Goal: Feedback & Contribution: Submit feedback/report problem

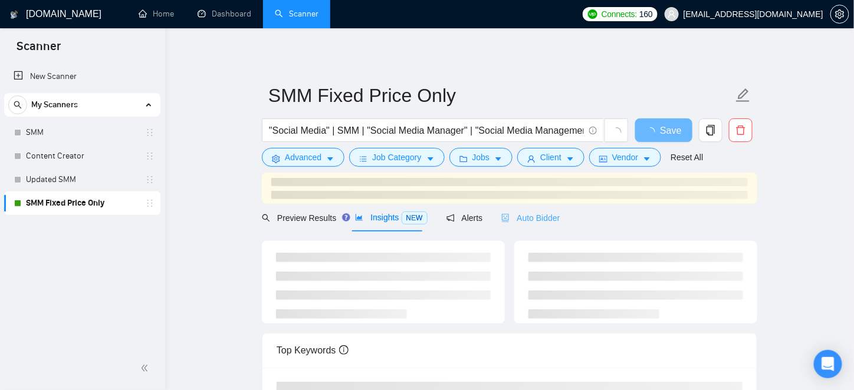
click at [514, 212] on div "Auto Bidder" at bounding box center [530, 218] width 58 height 28
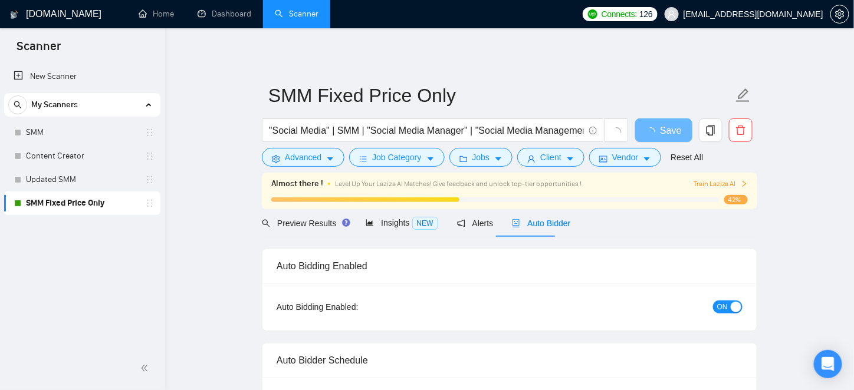
checkbox input "true"
click at [525, 222] on span "Auto Bidder" at bounding box center [541, 223] width 58 height 9
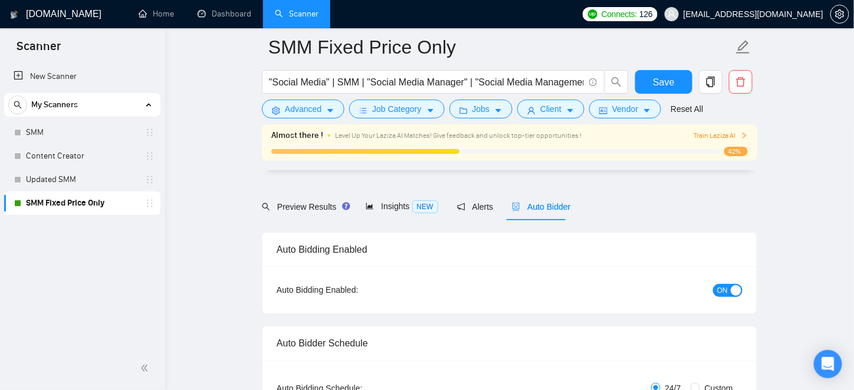
scroll to position [413, 0]
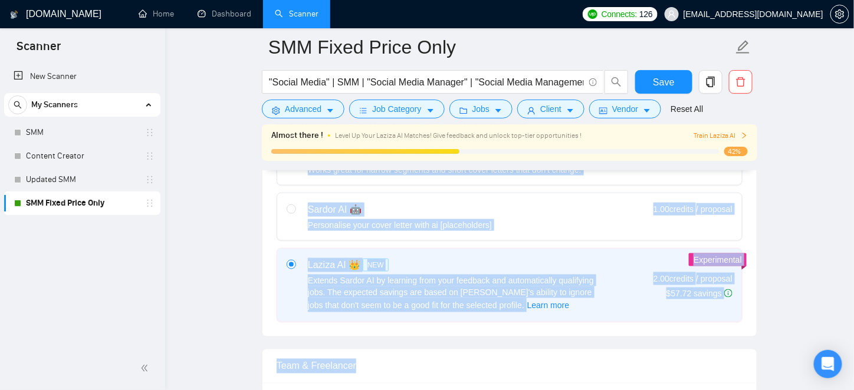
drag, startPoint x: 862, startPoint y: 342, endPoint x: 839, endPoint y: 62, distance: 280.9
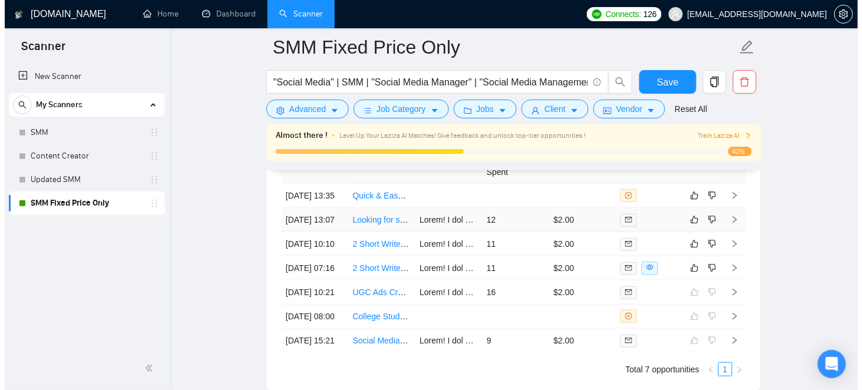
scroll to position [3281, 0]
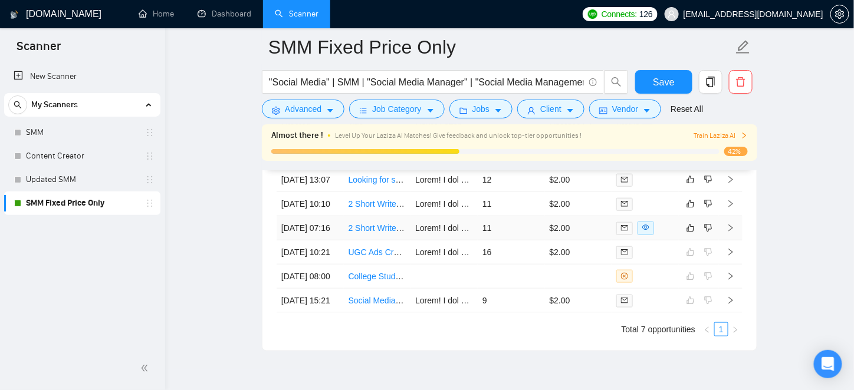
click at [508, 241] on td "11" at bounding box center [511, 228] width 67 height 24
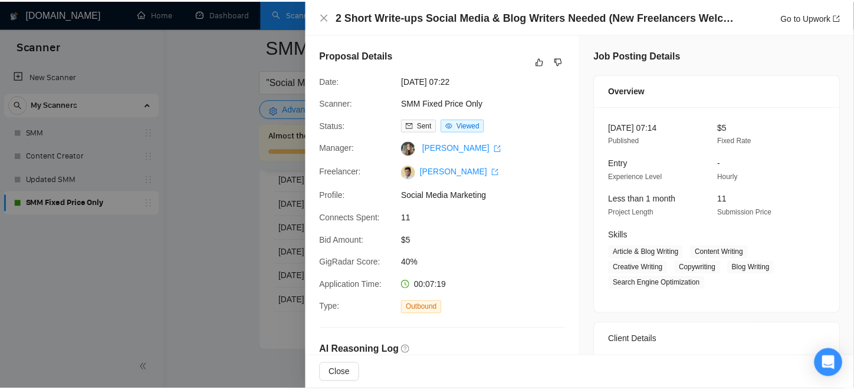
scroll to position [618, 0]
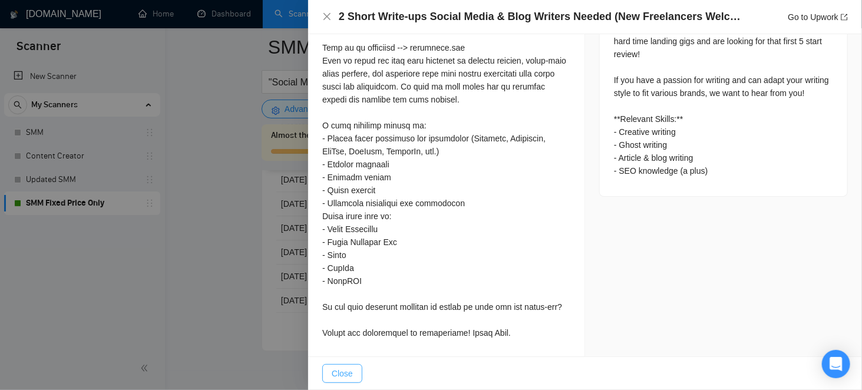
click at [347, 377] on span "Close" at bounding box center [342, 373] width 21 height 13
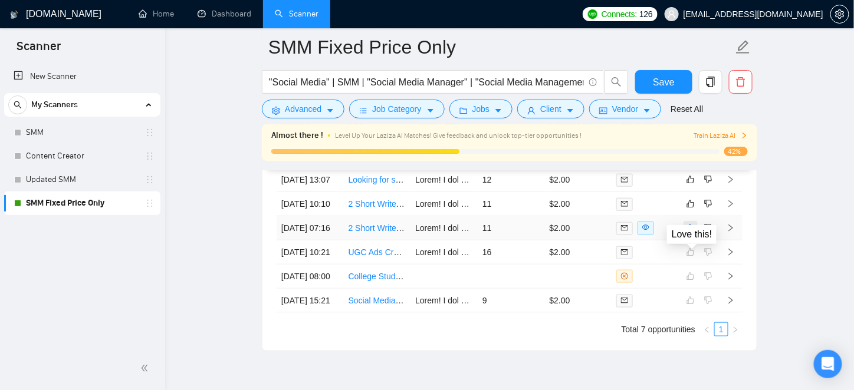
click at [692, 233] on icon "like" at bounding box center [690, 227] width 8 height 9
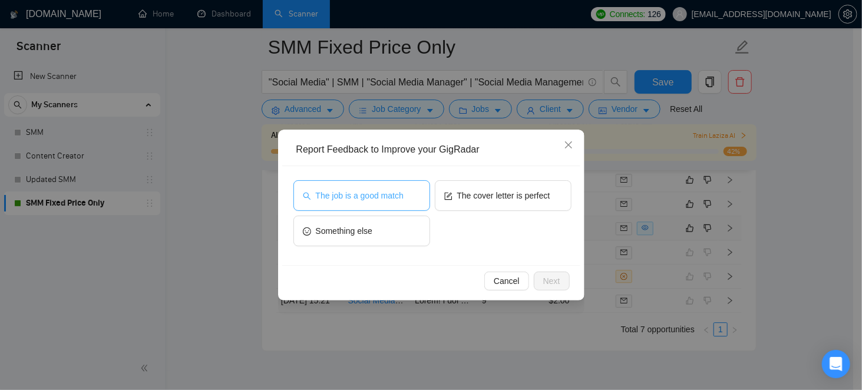
click at [391, 188] on button "The job is a good match" at bounding box center [362, 195] width 137 height 31
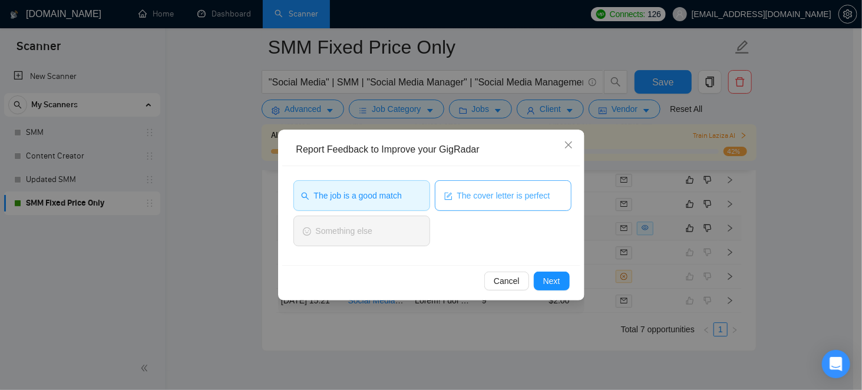
click at [515, 199] on span "The cover letter is perfect" at bounding box center [503, 195] width 93 height 13
click at [545, 275] on span "Next" at bounding box center [552, 281] width 17 height 13
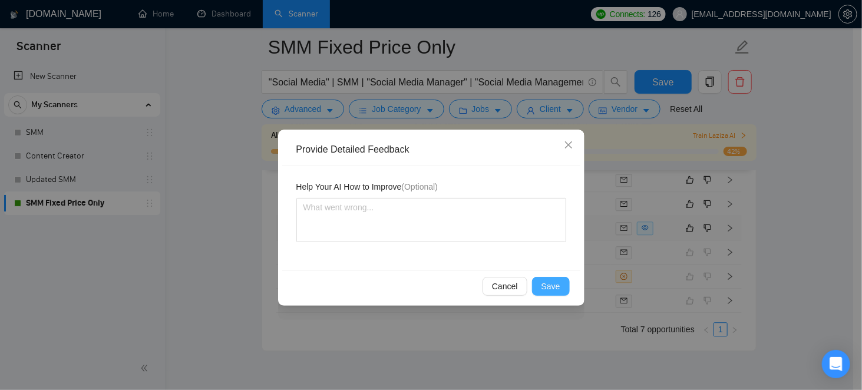
click at [545, 281] on span "Save" at bounding box center [551, 286] width 19 height 13
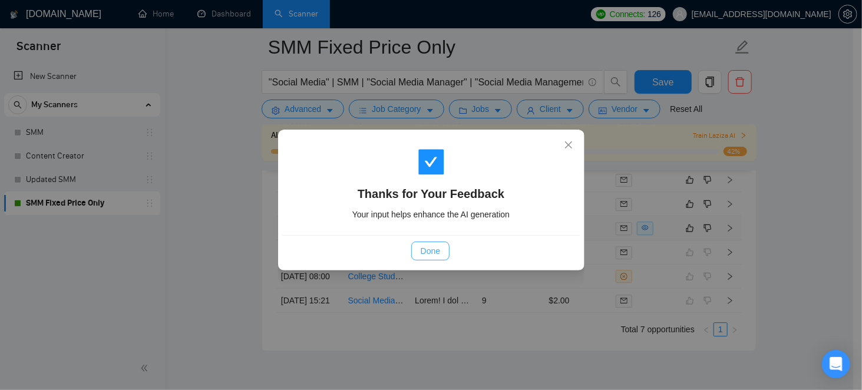
click at [439, 249] on span "Done" at bounding box center [430, 251] width 19 height 13
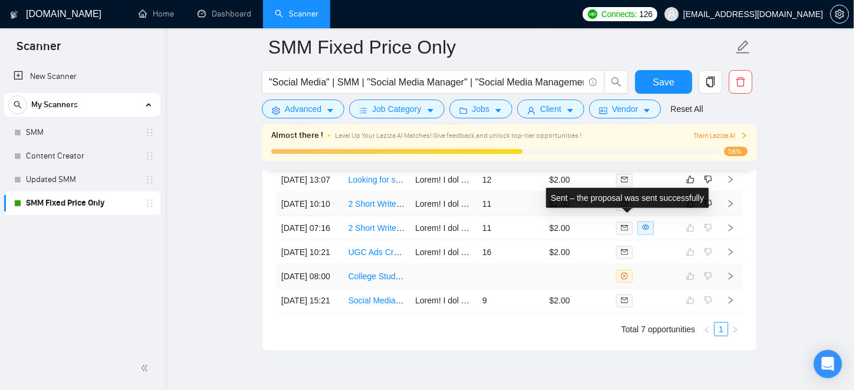
click at [513, 265] on td at bounding box center [511, 277] width 67 height 24
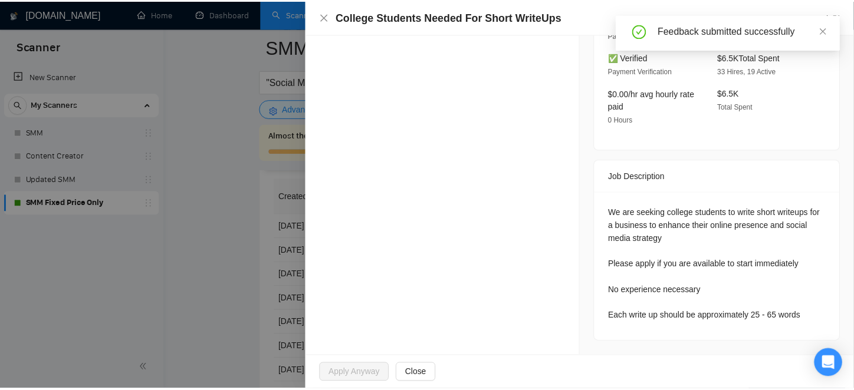
scroll to position [335, 0]
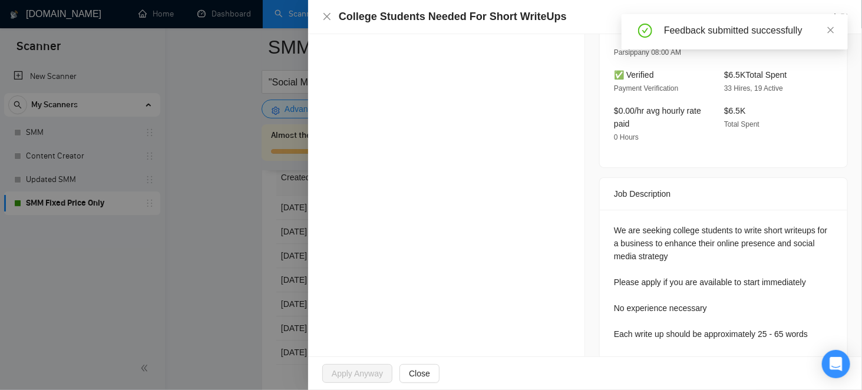
click at [222, 243] on div at bounding box center [431, 195] width 862 height 390
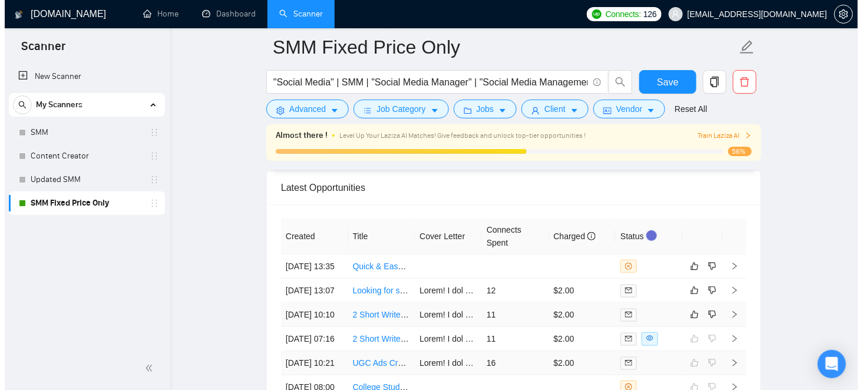
scroll to position [3288, 0]
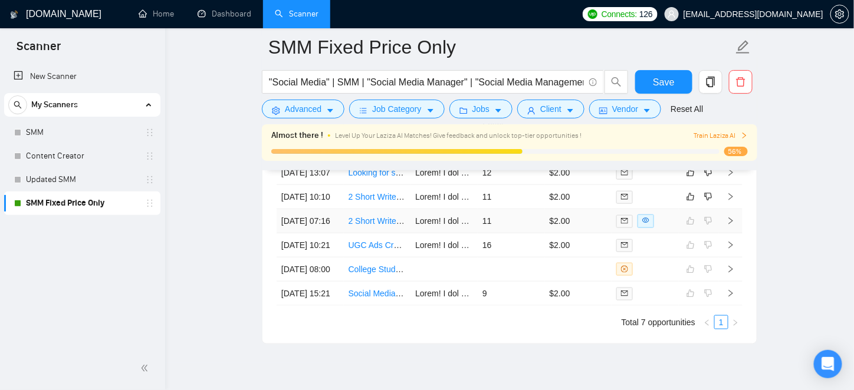
click at [502, 229] on td "11" at bounding box center [511, 221] width 67 height 24
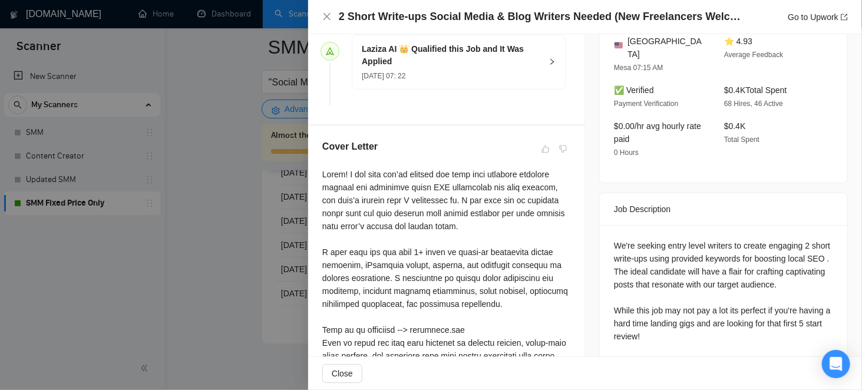
click at [257, 208] on div at bounding box center [431, 195] width 862 height 390
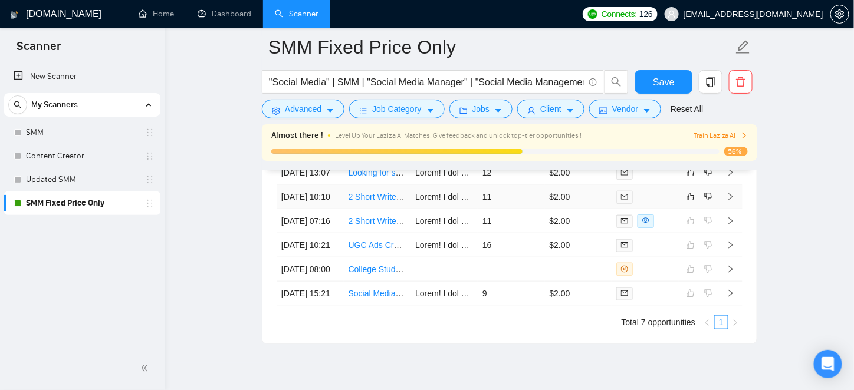
click at [502, 205] on td "11" at bounding box center [511, 197] width 67 height 24
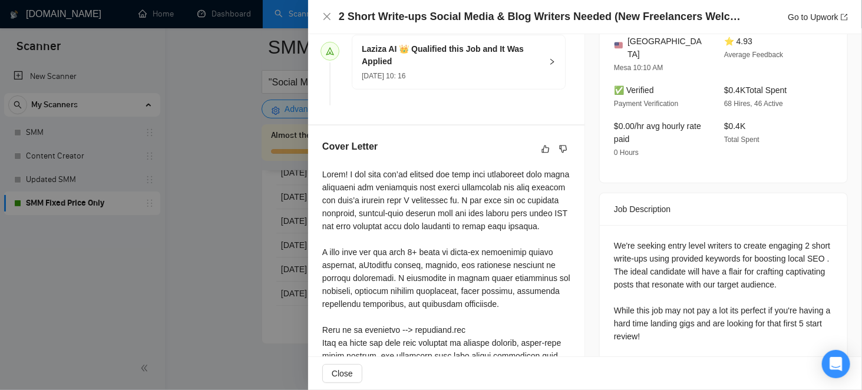
click at [276, 242] on div at bounding box center [431, 195] width 862 height 390
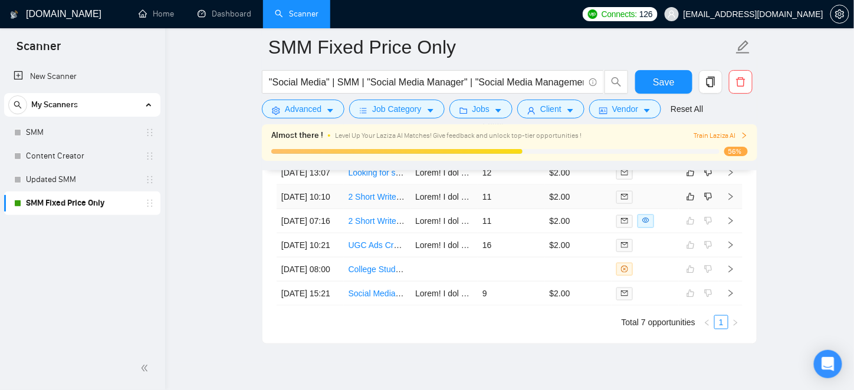
click at [528, 209] on td "11" at bounding box center [511, 197] width 67 height 24
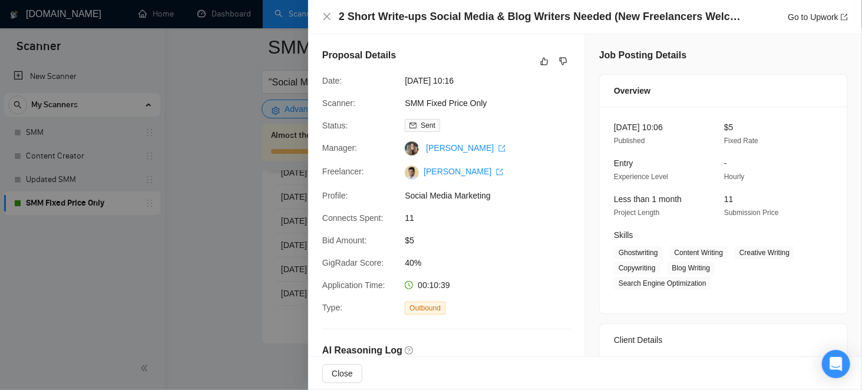
click at [317, 200] on div "Proposal Details Date: 05 Oct, 2025 10:16 Scanner: SMM Fixed Price Only Status:…" at bounding box center [446, 247] width 276 height 426
click at [262, 205] on div at bounding box center [431, 195] width 862 height 390
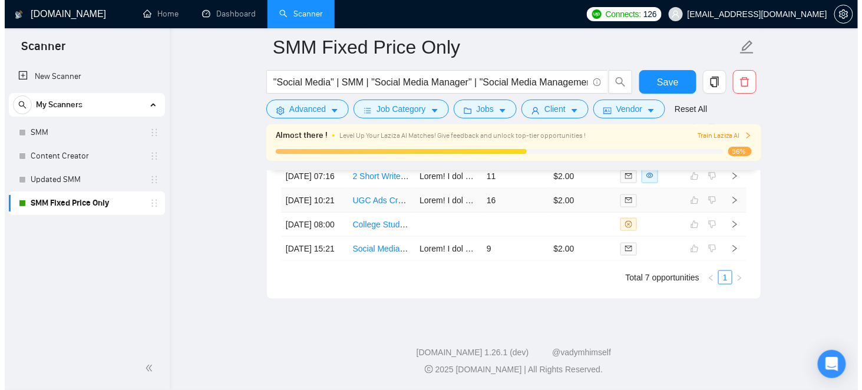
scroll to position [3281, 0]
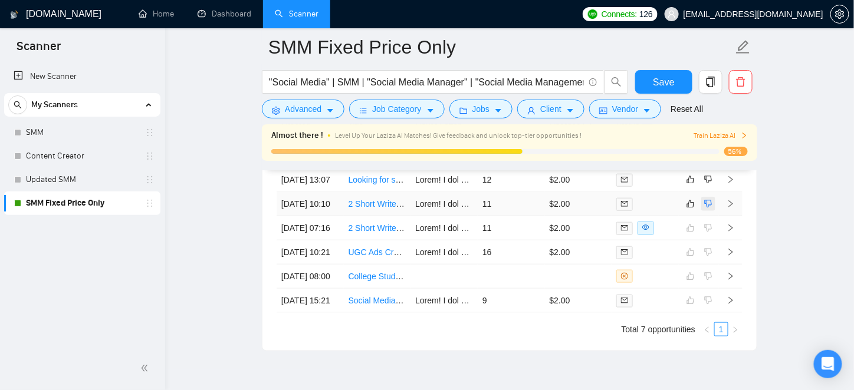
click at [709, 209] on icon "dislike" at bounding box center [708, 203] width 8 height 9
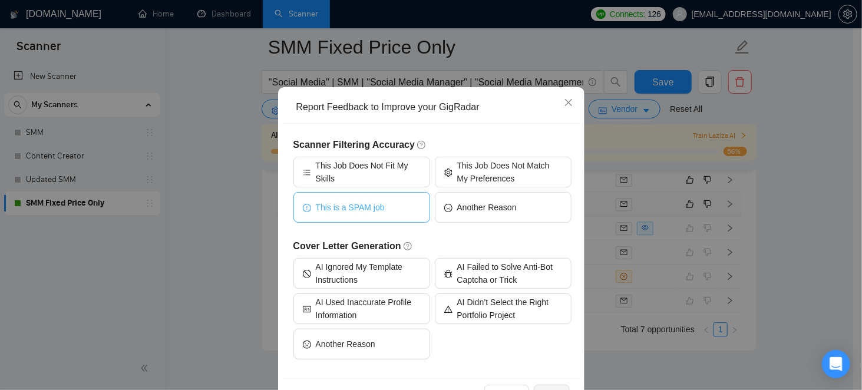
scroll to position [59, 0]
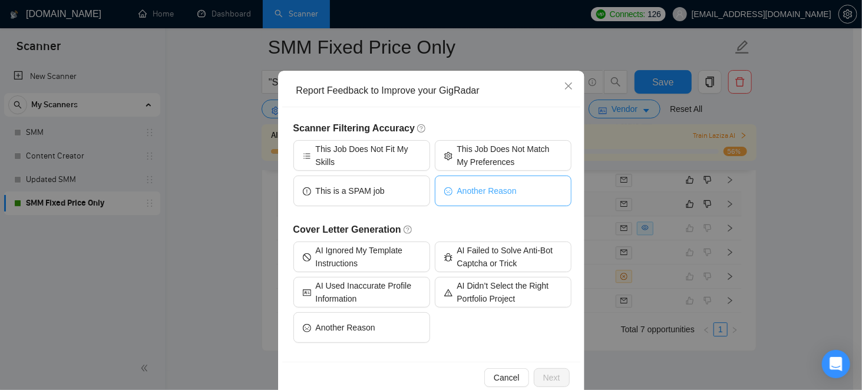
click at [510, 185] on span "Another Reason" at bounding box center [487, 191] width 60 height 13
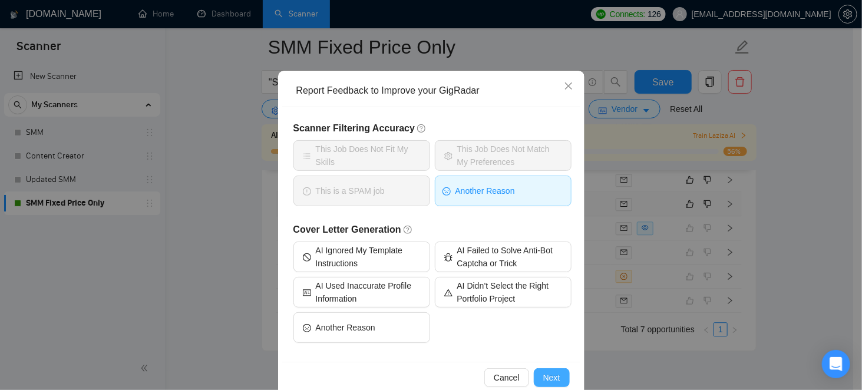
click at [560, 373] on button "Next" at bounding box center [552, 377] width 36 height 19
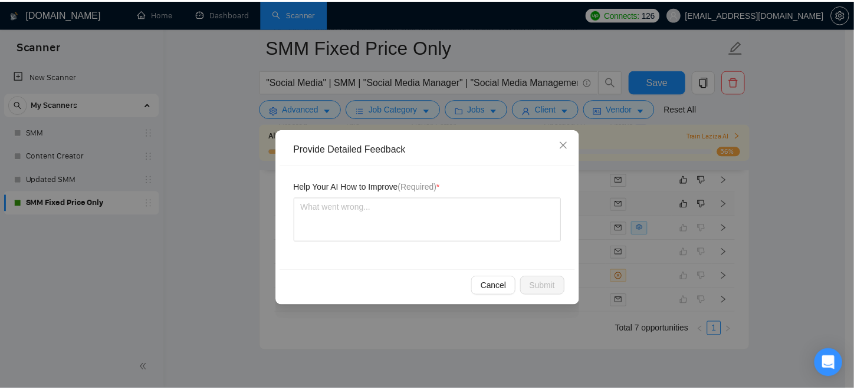
scroll to position [0, 0]
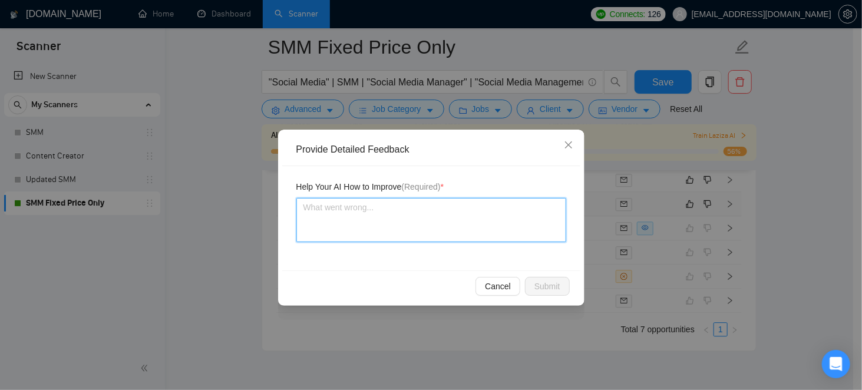
click at [453, 224] on textarea at bounding box center [432, 220] width 270 height 44
type textarea "T"
type textarea "Th"
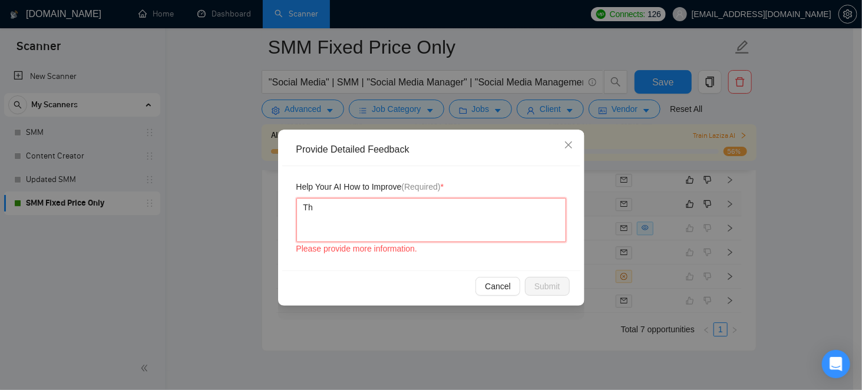
type textarea "Thi"
type textarea "This"
type textarea "This i"
type textarea "This is"
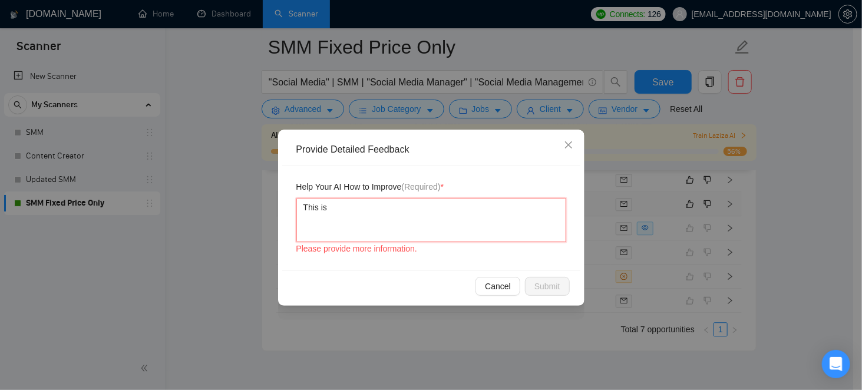
type textarea "This is"
type textarea "This is a"
type textarea "This is a d"
type textarea "This is a du"
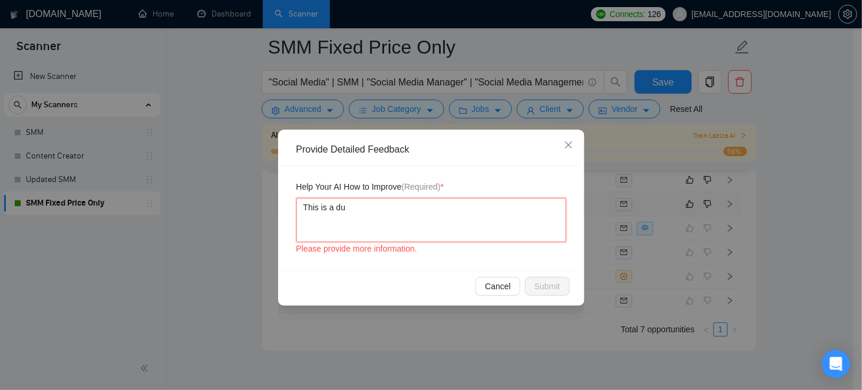
type textarea "This is a dup"
type textarea "This is a dupl"
type textarea "This is a duplic"
type textarea "This is a duplica"
type textarea "This is a duplicat"
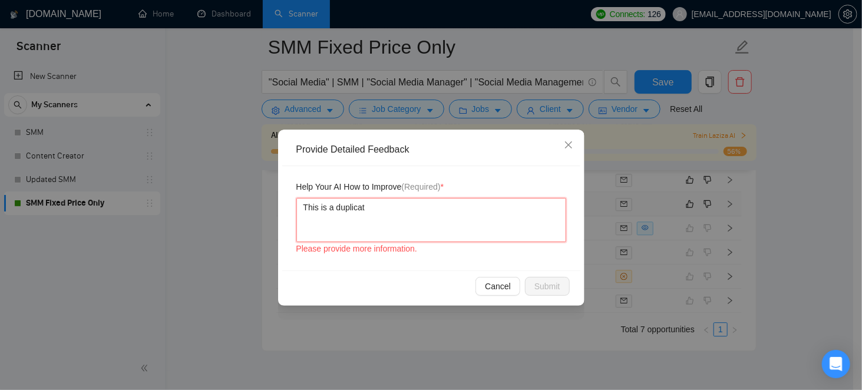
type textarea "This is a duplicate"
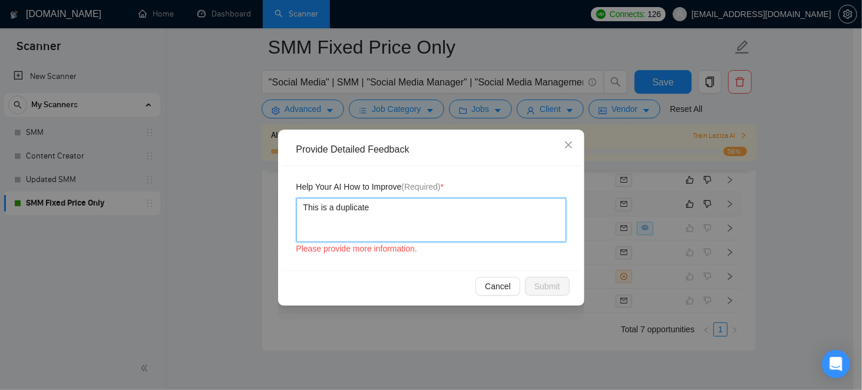
type textarea "This is a duplicate j"
type textarea "This is a duplicate jo"
type textarea "This is a duplicate job"
type textarea "This is a duplicate job ["
type textarea "This is a duplicate job [p"
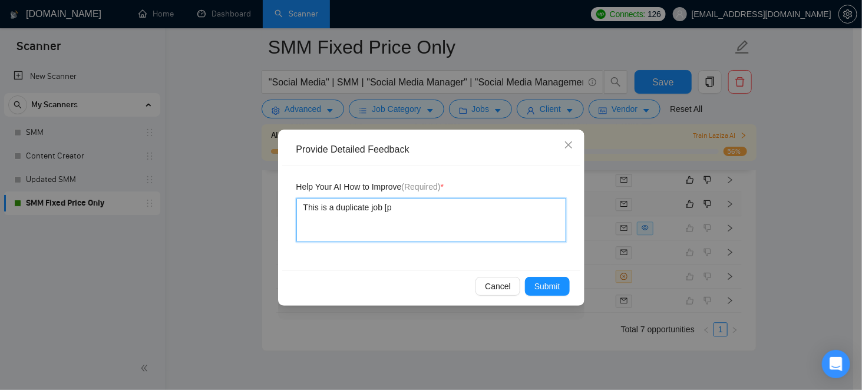
type textarea "This is a duplicate job ["
type textarea "This is a duplicate job"
type textarea "This is a duplicate job p"
type textarea "This is a duplicate job po"
type textarea "This is a duplicate job pos"
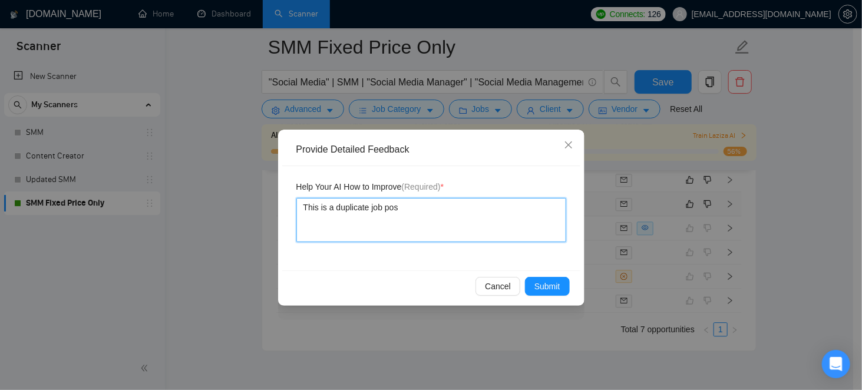
type textarea "This is a duplicate job post"
type textarea "This is a duplicate job post t"
type textarea "This is a duplicate job post th"
type textarea "This is a duplicate job post that"
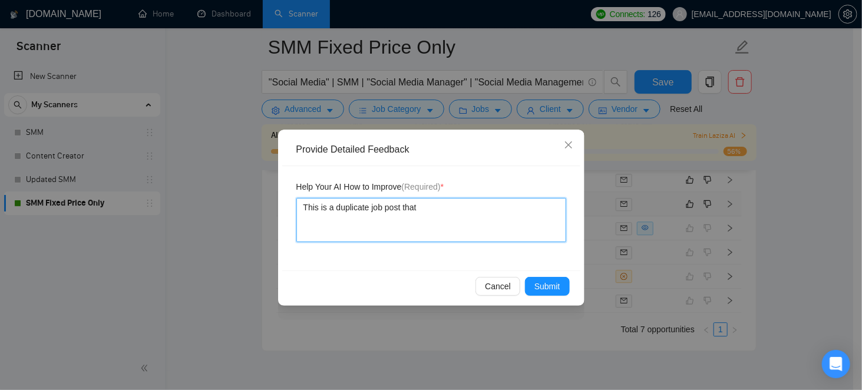
type textarea "This is a duplicate job post that w"
type textarea "This is a duplicate job post that wa"
type textarea "This is a duplicate job post that was"
type textarea "This is a duplicate job post that was a"
type textarea "This is a duplicate job post that was al"
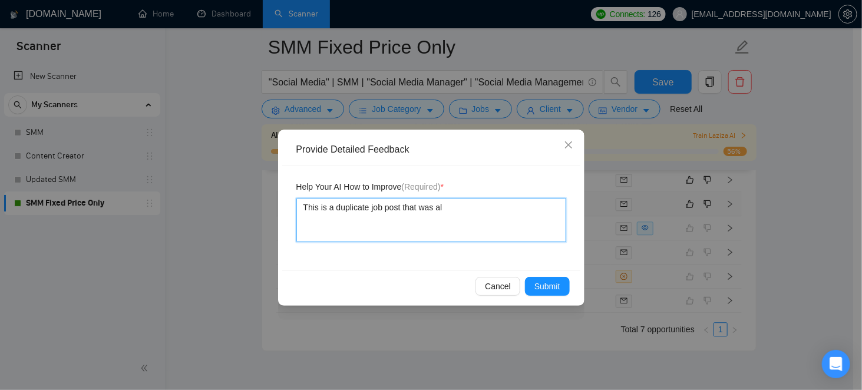
type textarea "This is a duplicate job post that was alr"
type textarea "This is a duplicate job post that was alre"
type textarea "This is a duplicate job post that was alrea"
type textarea "This is a duplicate job post that was alread"
type textarea "This is a duplicate job post that was already"
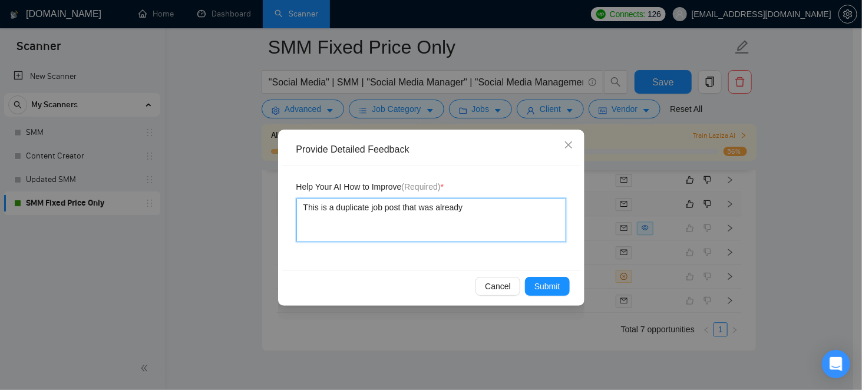
type textarea "This is a duplicate job post that was already"
type textarea "This is a duplicate job post that was already a"
type textarea "This is a duplicate job post that was already ap"
type textarea "This is a duplicate job post that was already app"
type textarea "This is a duplicate job post that was already appl"
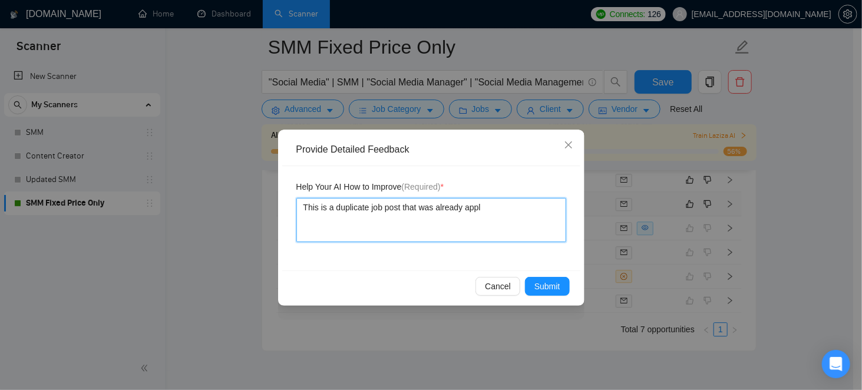
type textarea "This is a duplicate job post that was already appli"
type textarea "This is a duplicate job post that was already applie"
type textarea "This is a duplicate job post that was already applied"
type textarea "This is a duplicate job post that was already applied t"
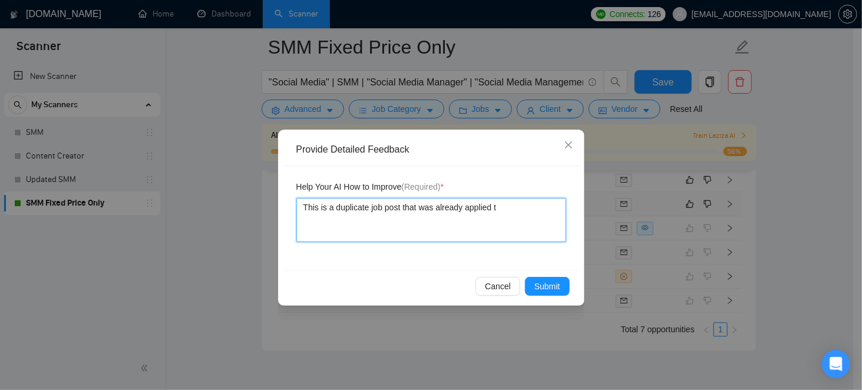
type textarea "This is a duplicate job post that was already applied to"
type textarea "This is a duplicate job post that was already applied to."
type textarea "This is a duplicate job post that was already applied to. T"
type textarea "This is a duplicate job post that was already applied to. Th"
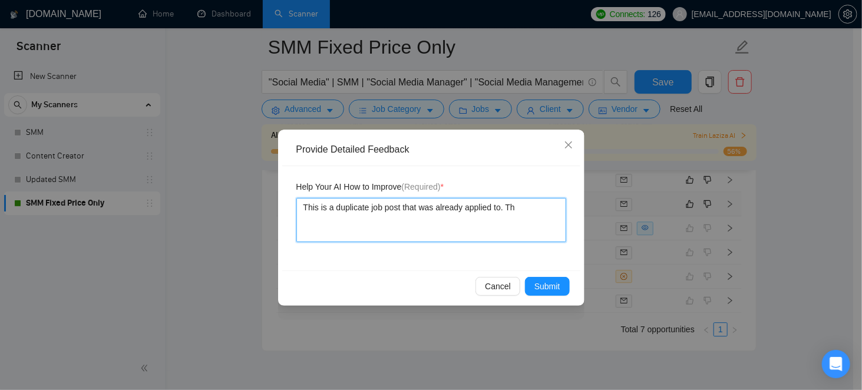
type textarea "This is a duplicate job post that was already applied to. The"
type textarea "This is a duplicate job post that was already applied to. Ther"
type textarea "This is a duplicate job post that was already applied to. There"
type textarea "This is a duplicate job post that was already applied to. Theref"
type textarea "This is a duplicate job post that was already applied to. Therefo"
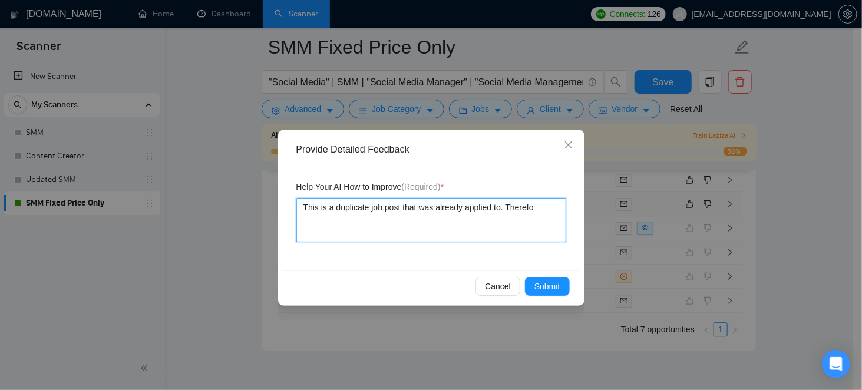
type textarea "This is a duplicate job post that was already applied to. Therefor"
type textarea "This is a duplicate job post that was already applied to. Therefore"
type textarea "This is a duplicate job post that was already applied to. Therefore,"
type textarea "This is a duplicate job post that was already applied to. Therefore, i"
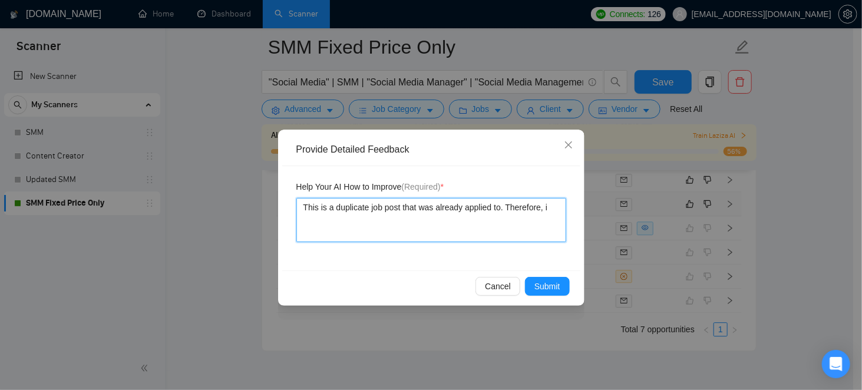
type textarea "This is a duplicate job post that was already applied to. Therefore, it"
type textarea "This is a duplicate job post that was already applied to. Therefore, it sh"
type textarea "This is a duplicate job post that was already applied to. Therefore, it sho"
type textarea "This is a duplicate job post that was already applied to. Therefore, it shou"
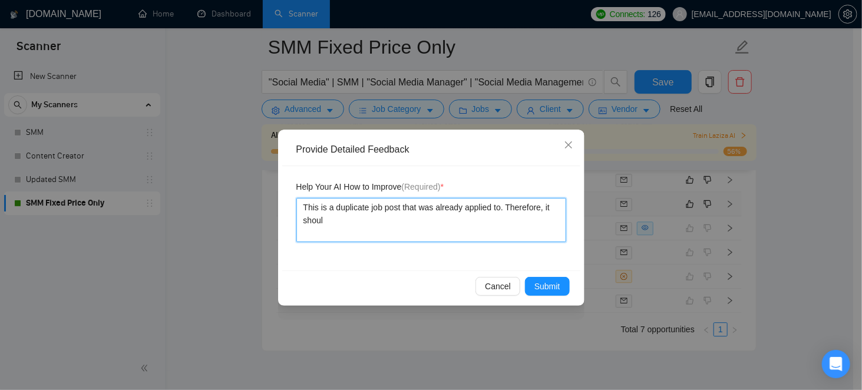
type textarea "This is a duplicate job post that was already applied to. Therefore, it should"
type textarea "This is a duplicate job post that was already applied to. Therefore, it should …"
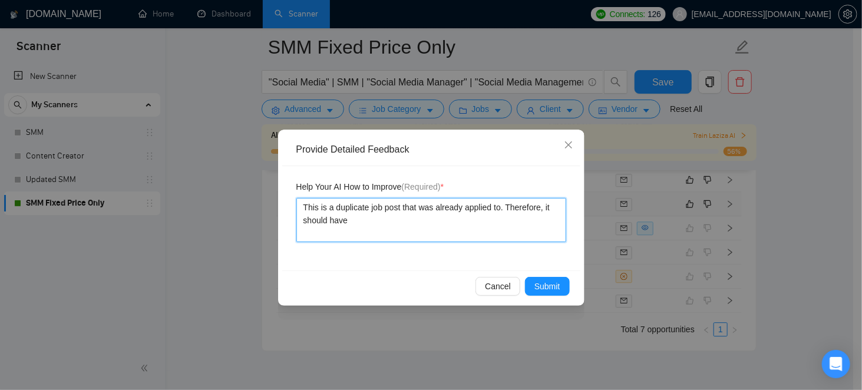
type textarea "This is a duplicate job post that was already applied to. Therefore, it should …"
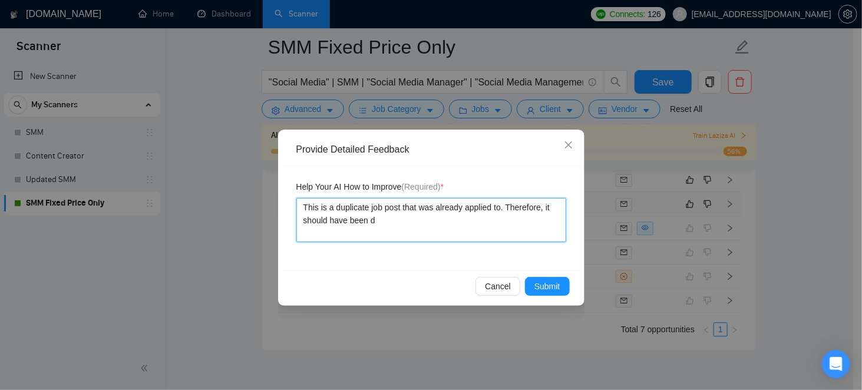
type textarea "This is a duplicate job post that was already applied to. Therefore, it should …"
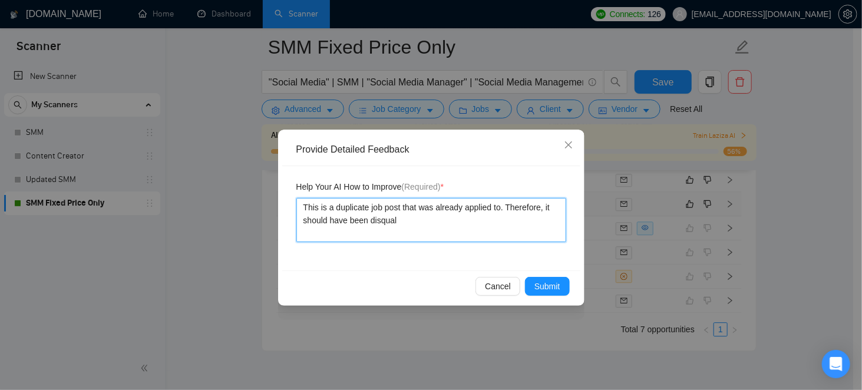
type textarea "This is a duplicate job post that was already applied to. Therefore, it should …"
click at [343, 207] on textarea "This is a duplicate job post that was already applied to. Therefore, it should …" at bounding box center [432, 220] width 270 height 44
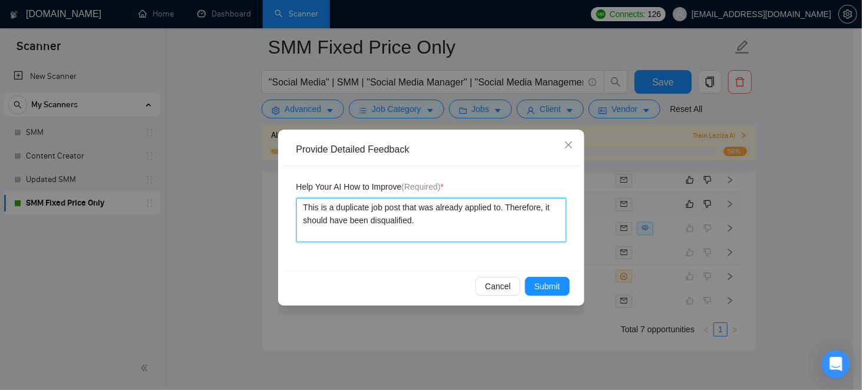
click at [435, 209] on textarea "This is a duplicate job post that was already applied to. Therefore, it should …" at bounding box center [432, 220] width 270 height 44
click at [458, 220] on textarea "This is a duplicate job post that was already applied to. Therefore, it should …" at bounding box center [432, 220] width 270 height 44
type textarea "This is a duplicate job post that was already applied to. Therefore, it should …"
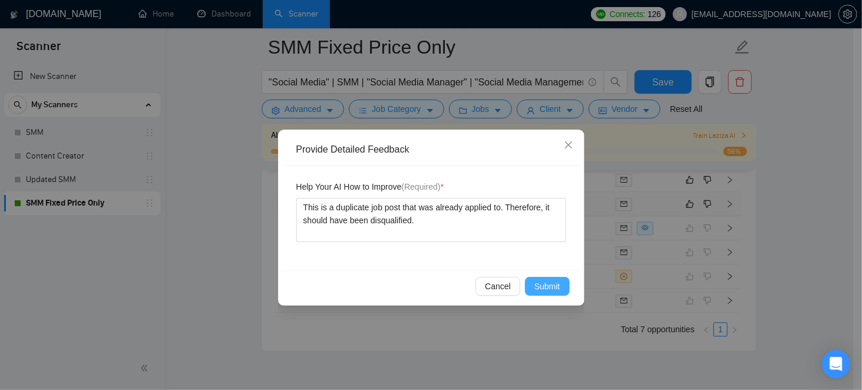
click at [558, 285] on span "Submit" at bounding box center [548, 286] width 26 height 13
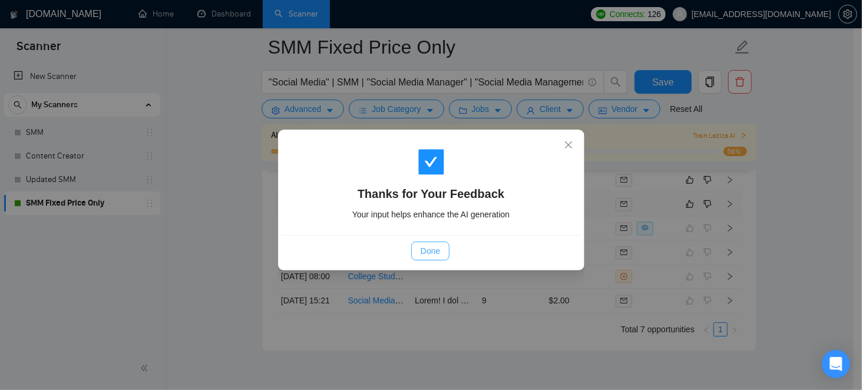
click at [427, 248] on span "Done" at bounding box center [430, 251] width 19 height 13
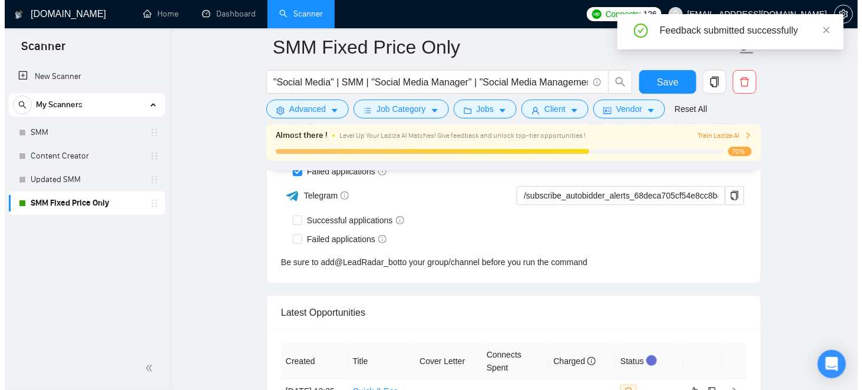
scroll to position [3222, 0]
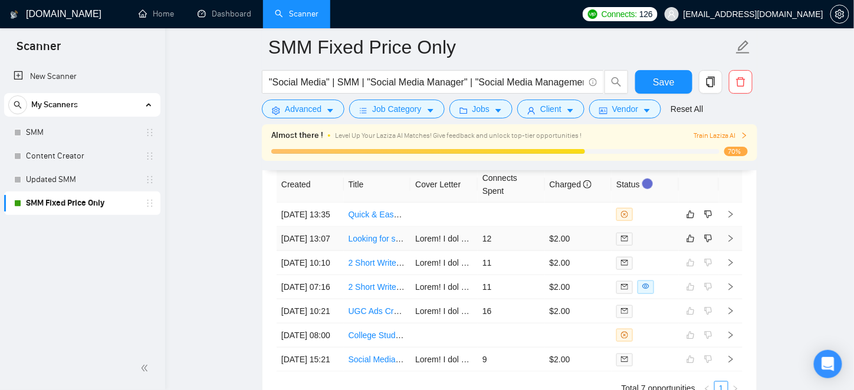
click at [535, 249] on td "12" at bounding box center [511, 239] width 67 height 24
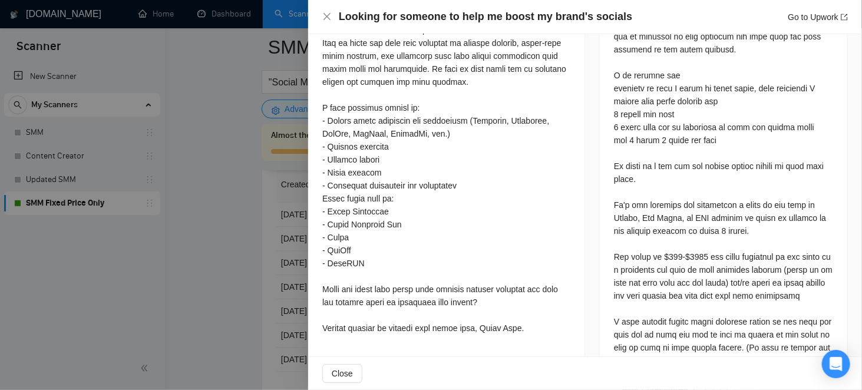
scroll to position [701, 0]
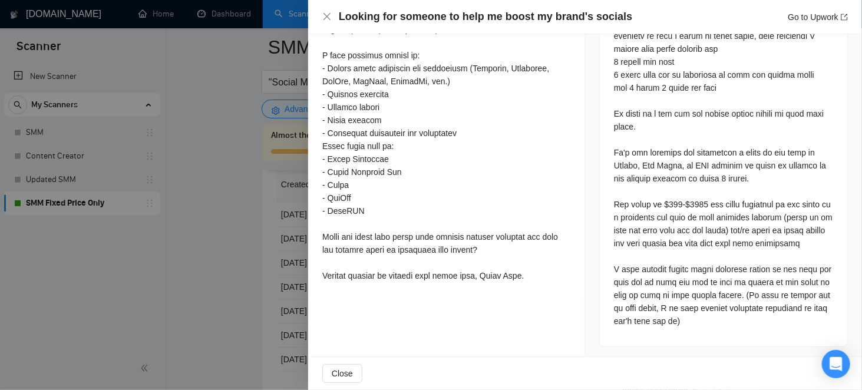
click at [172, 187] on div at bounding box center [431, 195] width 862 height 390
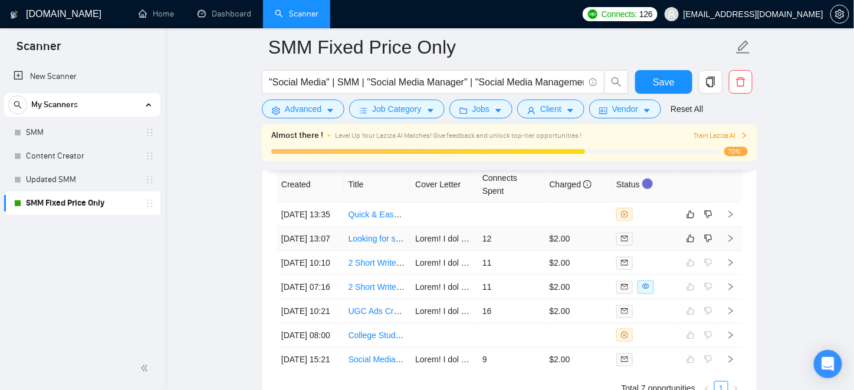
click at [526, 244] on td "12" at bounding box center [511, 239] width 67 height 24
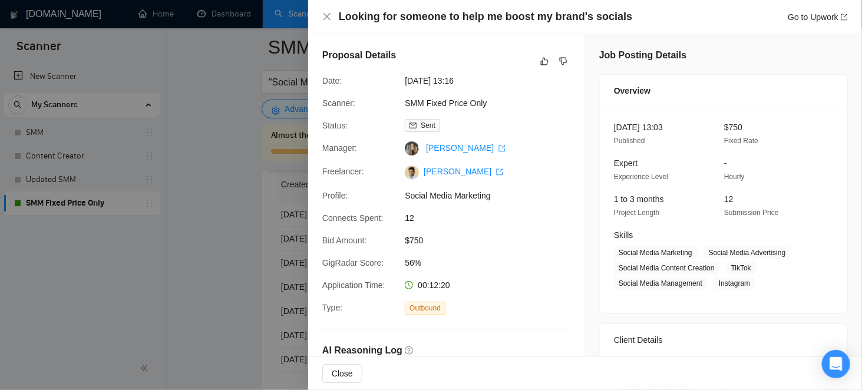
click at [232, 249] on div at bounding box center [431, 195] width 862 height 390
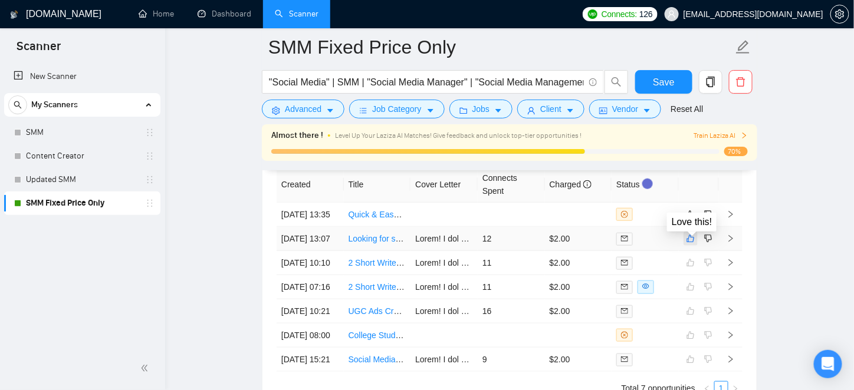
click at [689, 243] on icon "like" at bounding box center [690, 238] width 8 height 9
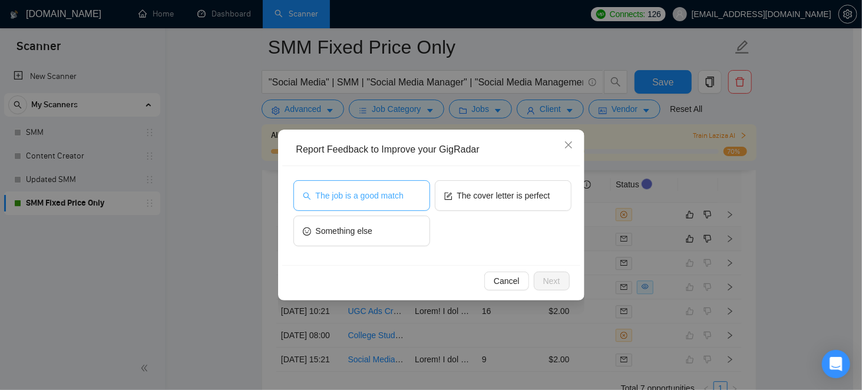
click at [417, 195] on button "The job is a good match" at bounding box center [362, 195] width 137 height 31
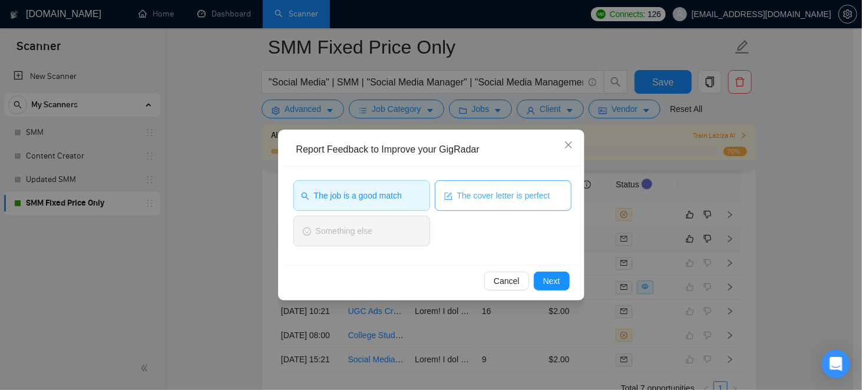
click at [475, 194] on span "The cover letter is perfect" at bounding box center [503, 195] width 93 height 13
click at [555, 288] on button "Next" at bounding box center [552, 281] width 36 height 19
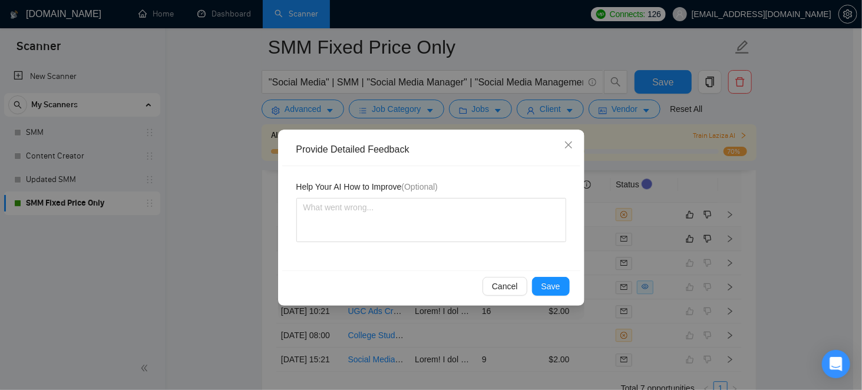
click at [582, 287] on div "Provide Detailed Feedback Help Your AI How to Improve (Optional) Cancel Save" at bounding box center [431, 218] width 307 height 176
click at [543, 284] on button "Save" at bounding box center [551, 286] width 38 height 19
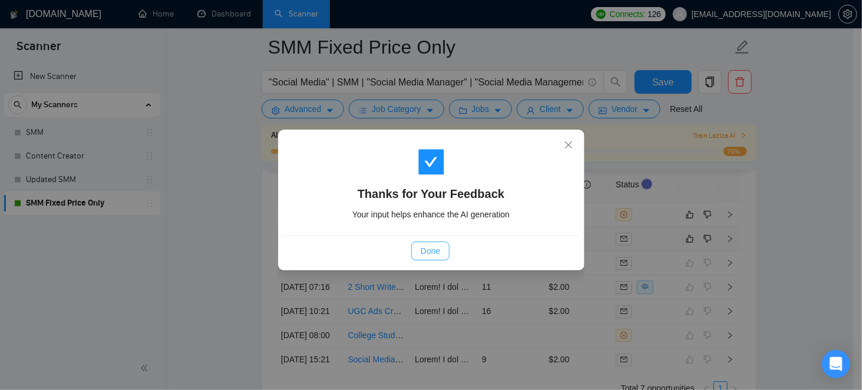
click at [443, 254] on button "Done" at bounding box center [430, 251] width 38 height 19
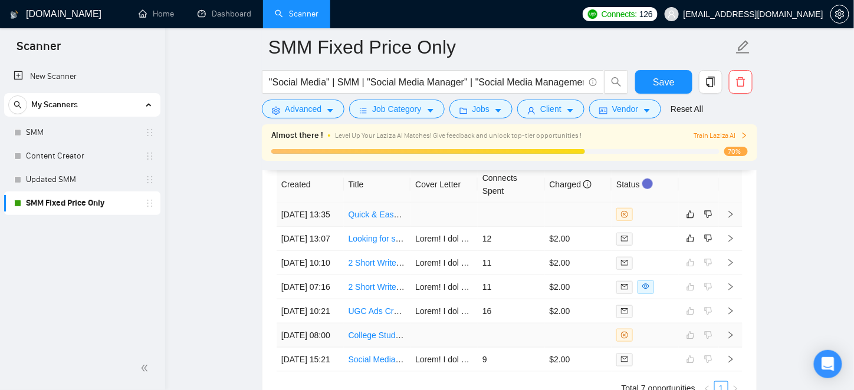
click at [542, 324] on td at bounding box center [511, 336] width 67 height 24
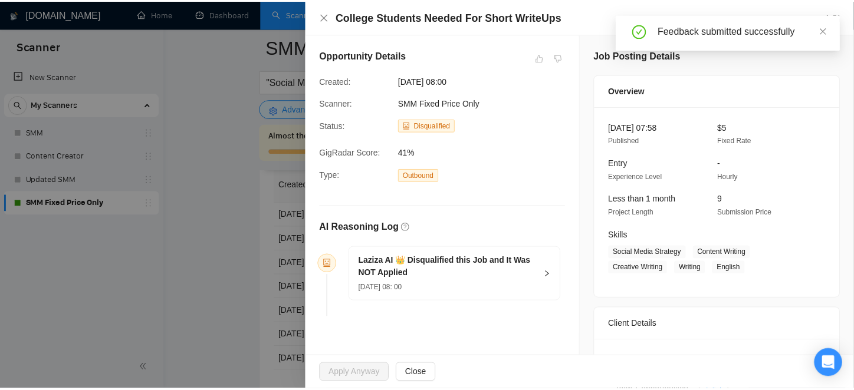
scroll to position [3222, 0]
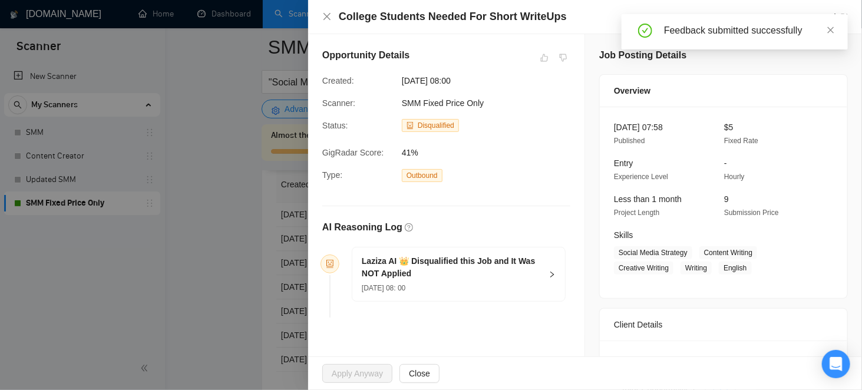
click at [291, 222] on div at bounding box center [431, 195] width 862 height 390
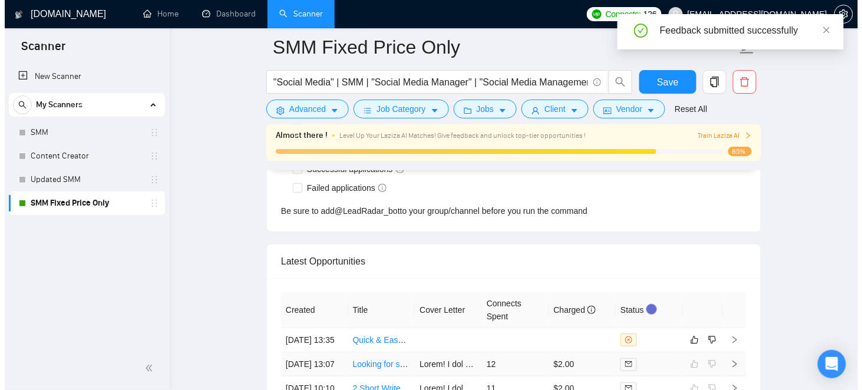
scroll to position [3222, 0]
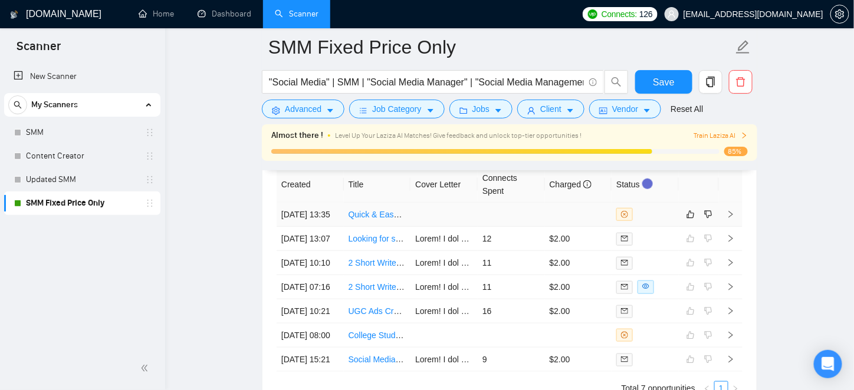
click at [496, 203] on td at bounding box center [511, 215] width 67 height 24
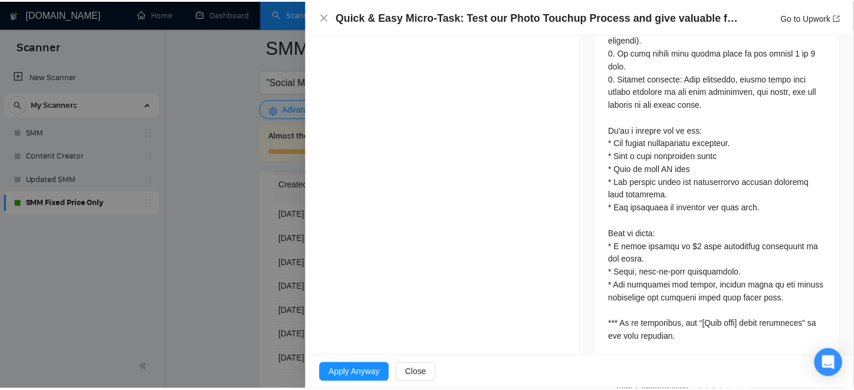
scroll to position [886, 0]
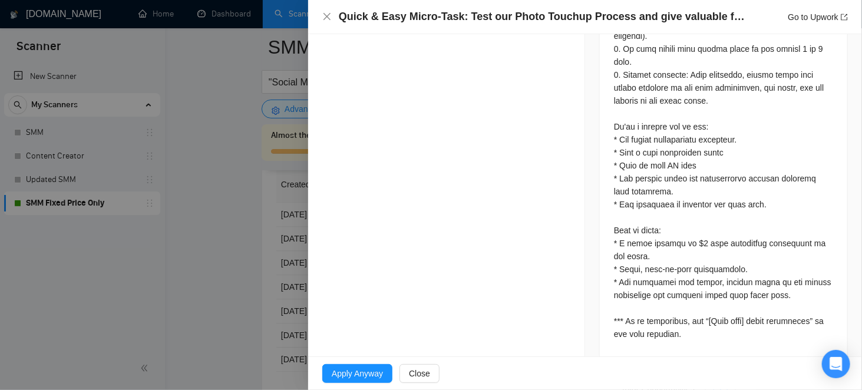
click at [276, 250] on div at bounding box center [431, 195] width 862 height 390
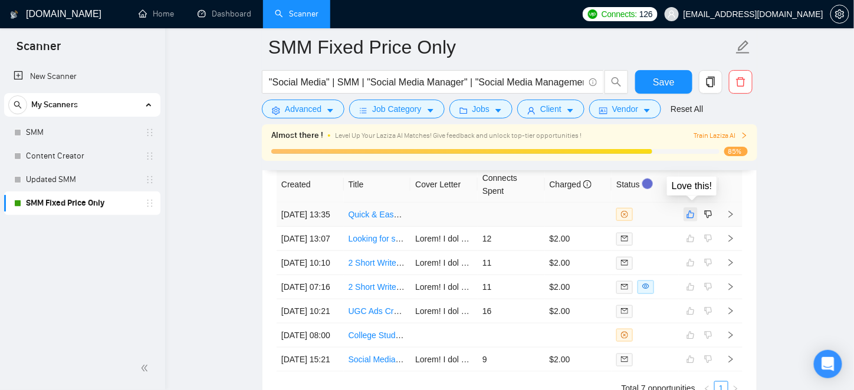
click at [689, 210] on icon "like" at bounding box center [690, 214] width 8 height 9
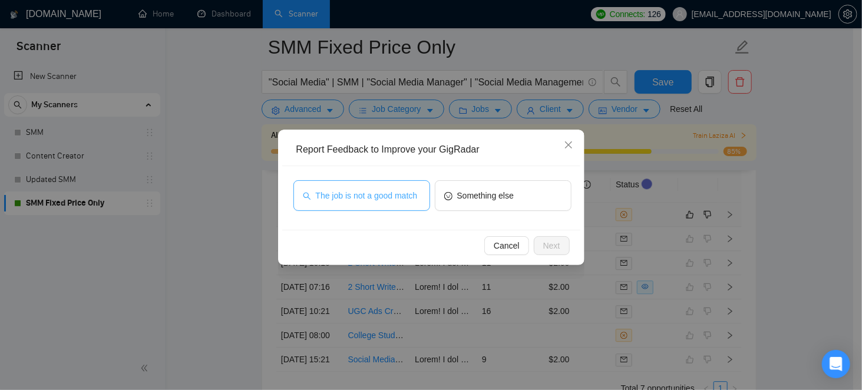
click at [411, 198] on span "The job is not a good match" at bounding box center [367, 195] width 102 height 13
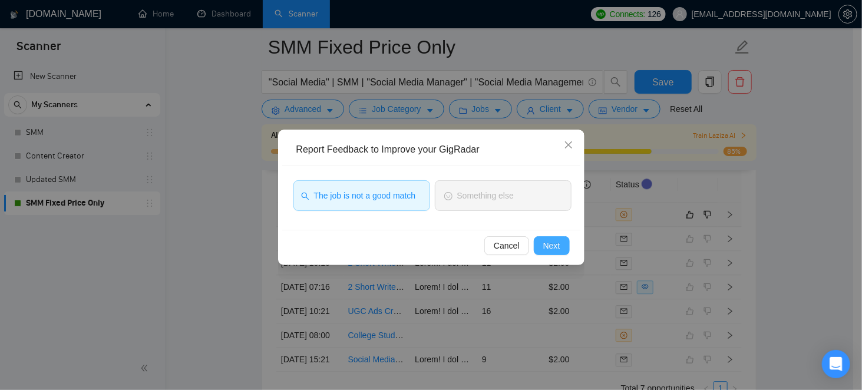
click at [550, 245] on span "Next" at bounding box center [552, 245] width 17 height 13
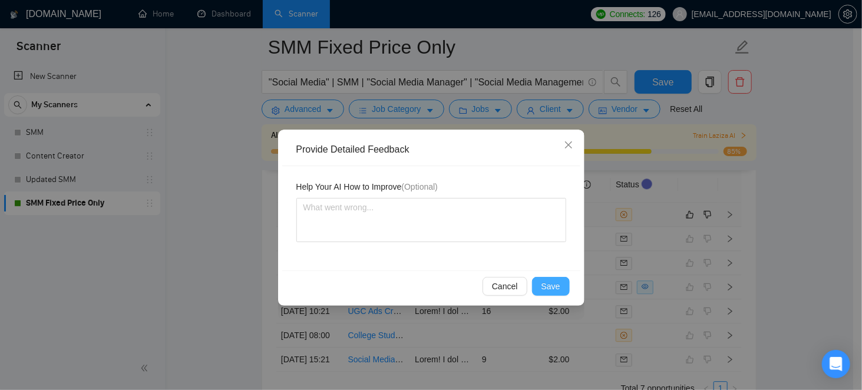
click at [558, 283] on span "Save" at bounding box center [551, 286] width 19 height 13
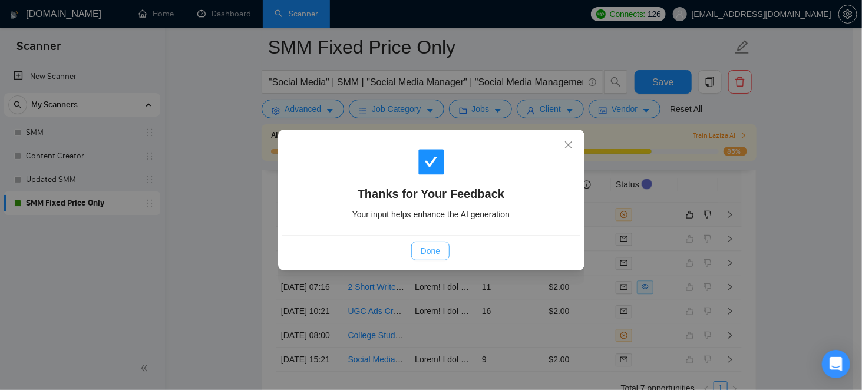
click at [426, 256] on span "Done" at bounding box center [430, 251] width 19 height 13
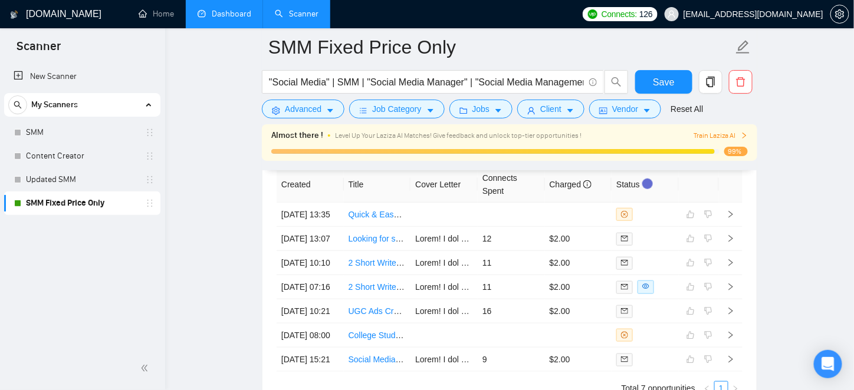
click at [225, 9] on link "Dashboard" at bounding box center [224, 14] width 54 height 10
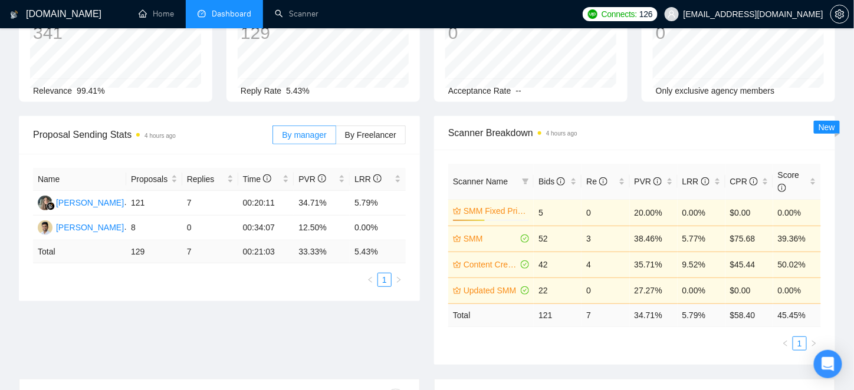
scroll to position [118, 0]
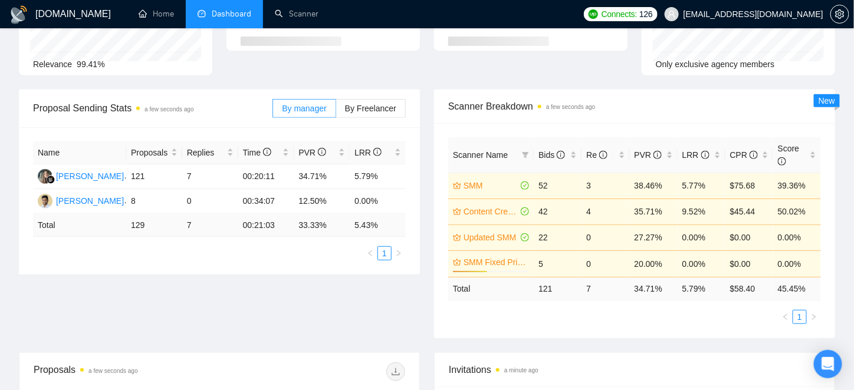
scroll to position [118, 0]
